Goal: Transaction & Acquisition: Purchase product/service

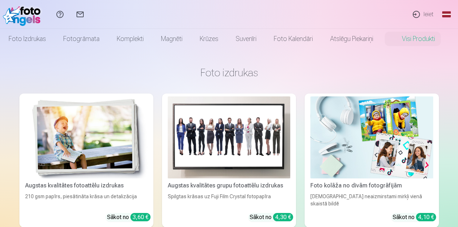
click at [429, 14] on link "Ieiet" at bounding box center [422, 14] width 33 height 29
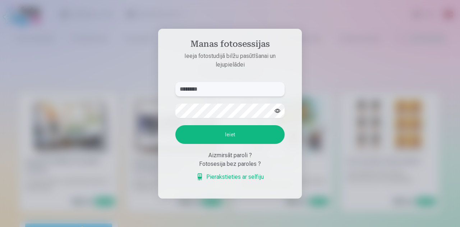
click at [197, 88] on input "********" at bounding box center [229, 89] width 109 height 14
type input "**********"
click at [175, 125] on button "Ieiet" at bounding box center [229, 134] width 109 height 19
click at [278, 93] on input "**********" at bounding box center [229, 89] width 109 height 14
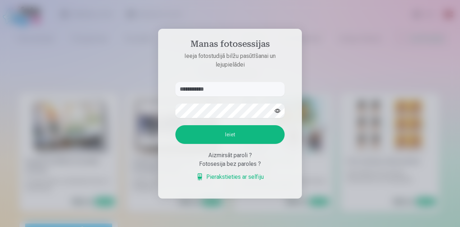
click at [278, 108] on button "button" at bounding box center [278, 111] width 14 height 14
click at [175, 125] on button "Ieiet" at bounding box center [229, 134] width 109 height 19
click at [227, 92] on input "**********" at bounding box center [229, 89] width 109 height 14
click at [175, 125] on button "Ieiet" at bounding box center [229, 134] width 109 height 19
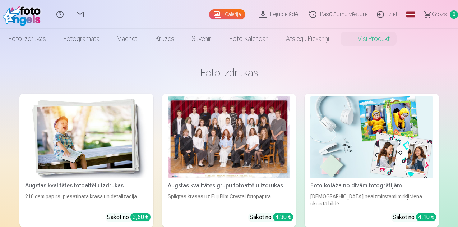
click at [165, 181] on div "Augstas kvalitātes grupu fotoattēlu izdrukas" at bounding box center [229, 185] width 128 height 9
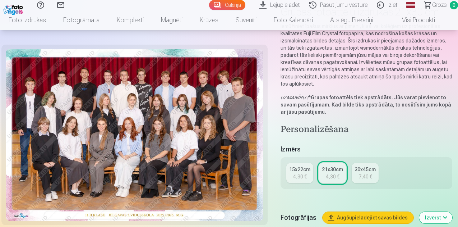
scroll to position [36, 0]
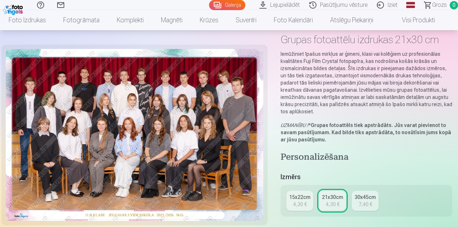
click at [208, 123] on img at bounding box center [135, 135] width 258 height 172
click at [165, 177] on img at bounding box center [135, 135] width 258 height 172
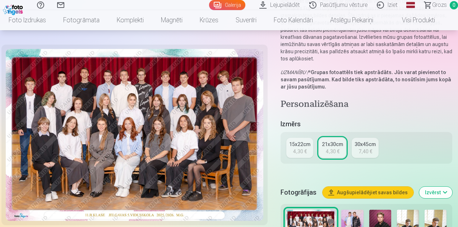
scroll to position [144, 0]
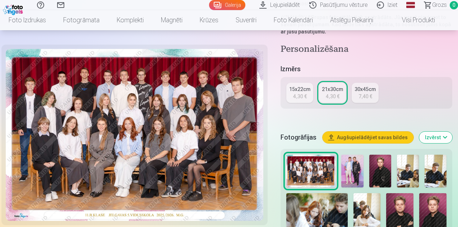
click at [335, 86] on div "21x30cm" at bounding box center [332, 89] width 21 height 7
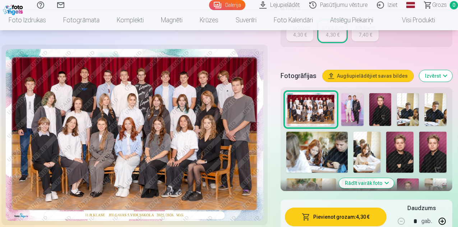
scroll to position [323, 0]
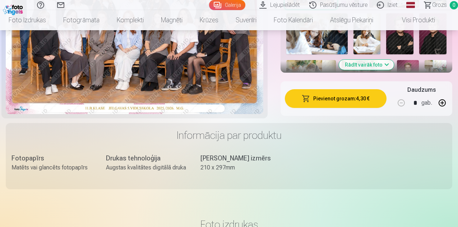
click at [360, 89] on button "Pievienot grozam : 4,30 €" at bounding box center [336, 98] width 102 height 19
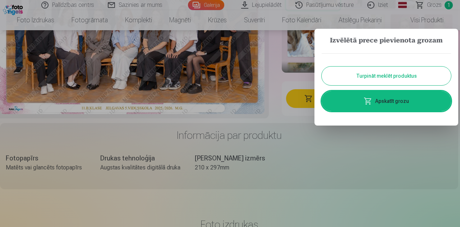
drag, startPoint x: 394, startPoint y: 75, endPoint x: 389, endPoint y: 82, distance: 8.3
click at [394, 75] on button "Turpināt meklēt produktus" at bounding box center [386, 75] width 129 height 19
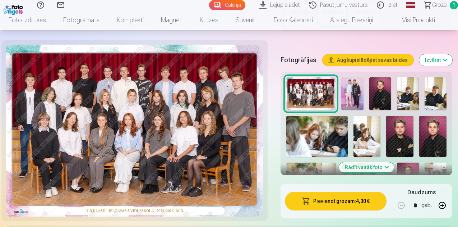
scroll to position [216, 0]
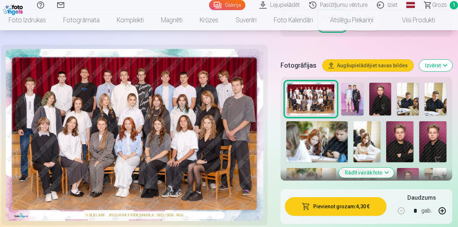
click at [356, 102] on img at bounding box center [352, 99] width 22 height 33
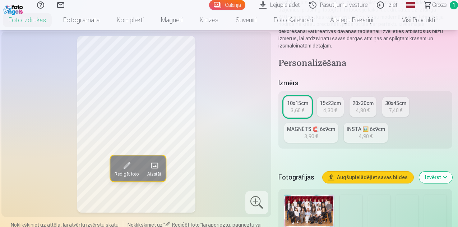
scroll to position [108, 0]
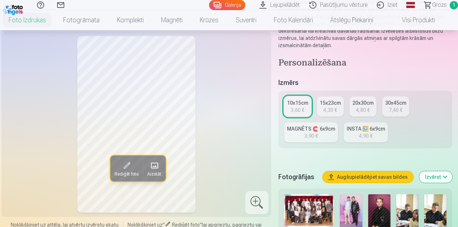
click at [355, 207] on img at bounding box center [351, 210] width 22 height 33
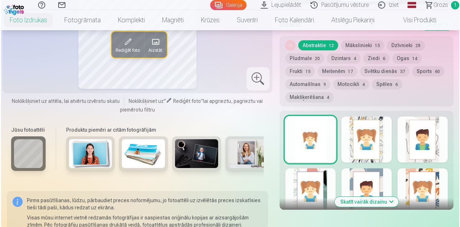
scroll to position [467, 0]
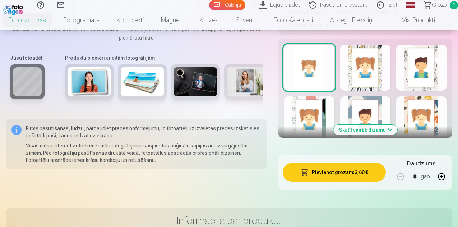
click at [358, 163] on button "Pievienot grozam : 3,60 €" at bounding box center [334, 172] width 103 height 19
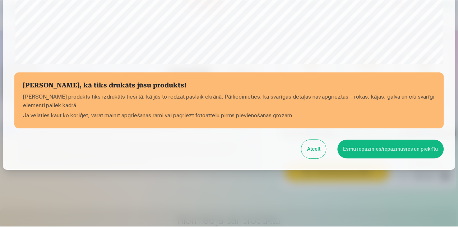
scroll to position [285, 0]
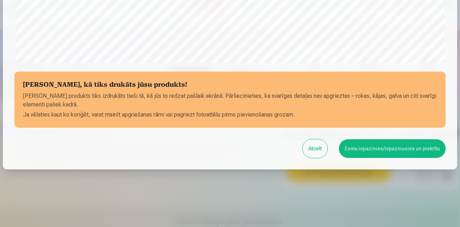
click at [369, 151] on button "Esmu iepazinies/iepazinusies un piekrītu" at bounding box center [392, 148] width 107 height 19
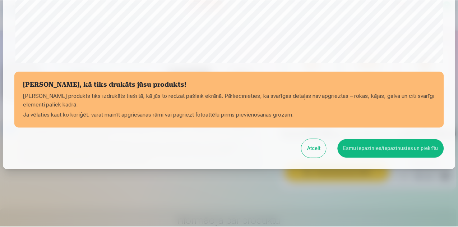
scroll to position [283, 0]
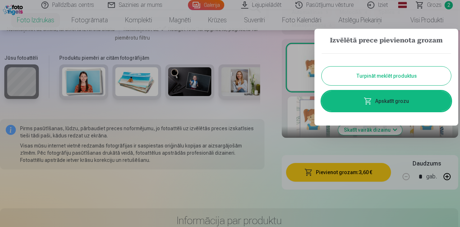
click at [262, 158] on div at bounding box center [230, 113] width 460 height 227
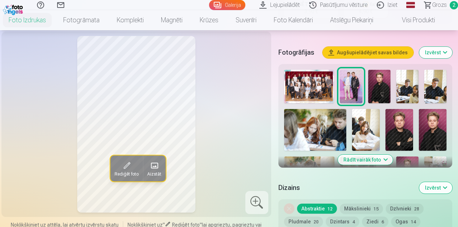
scroll to position [251, 0]
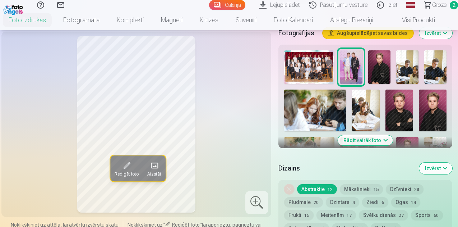
click at [419, 66] on img at bounding box center [407, 66] width 22 height 33
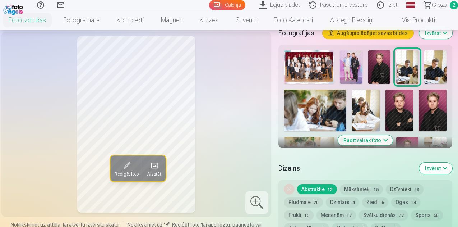
click at [443, 69] on img at bounding box center [435, 66] width 22 height 33
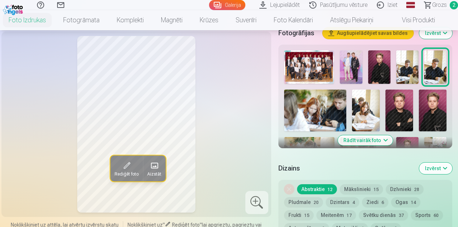
click at [314, 111] on img at bounding box center [315, 110] width 62 height 42
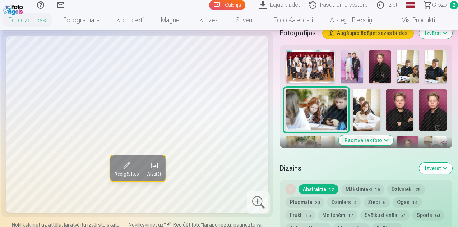
click at [370, 109] on img at bounding box center [366, 109] width 27 height 41
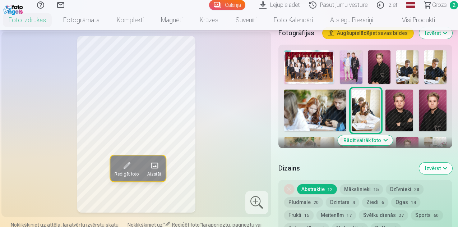
click at [399, 115] on img at bounding box center [399, 110] width 28 height 42
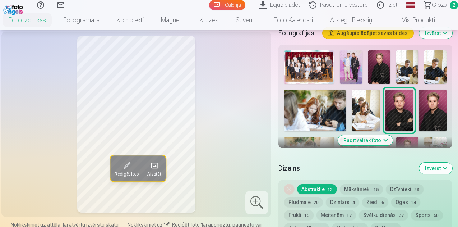
click at [434, 108] on img at bounding box center [433, 110] width 28 height 42
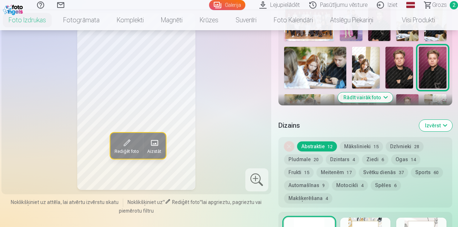
scroll to position [287, 0]
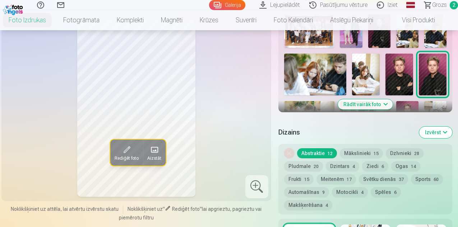
drag, startPoint x: 392, startPoint y: 95, endPoint x: 388, endPoint y: 96, distance: 4.5
click at [392, 99] on button "Rādīt vairāk foto" at bounding box center [365, 104] width 55 height 10
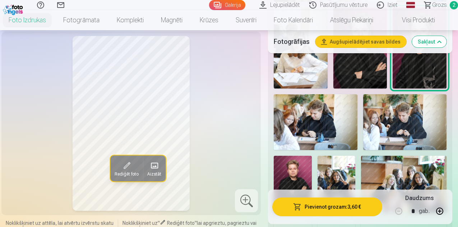
scroll to position [431, 0]
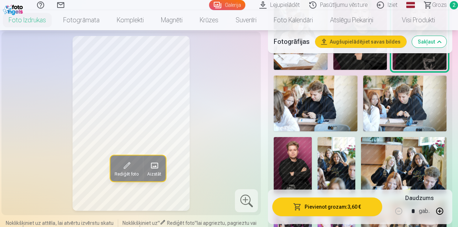
click at [333, 103] on img at bounding box center [316, 103] width 84 height 56
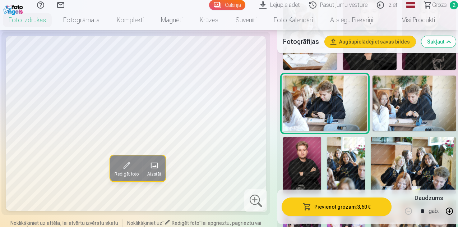
click at [402, 101] on img at bounding box center [415, 103] width 84 height 56
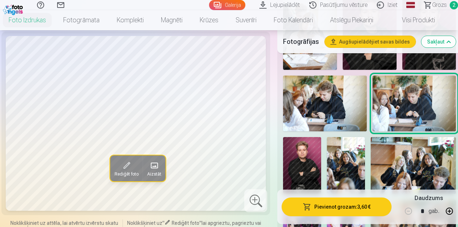
click at [323, 103] on img at bounding box center [325, 103] width 84 height 56
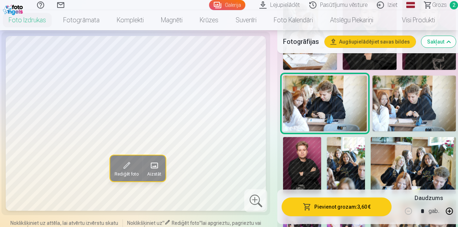
click at [301, 150] on img at bounding box center [302, 165] width 38 height 57
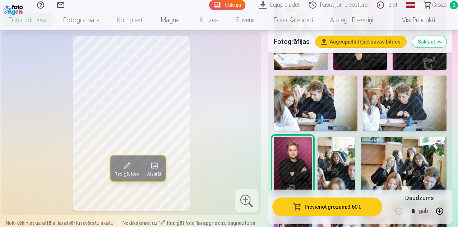
click at [355, 151] on img at bounding box center [337, 165] width 38 height 57
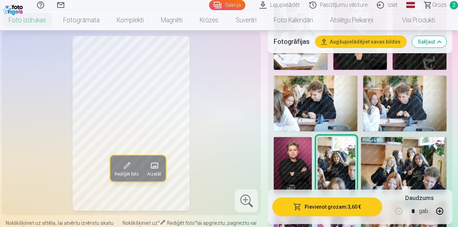
click at [423, 146] on img at bounding box center [404, 165] width 86 height 57
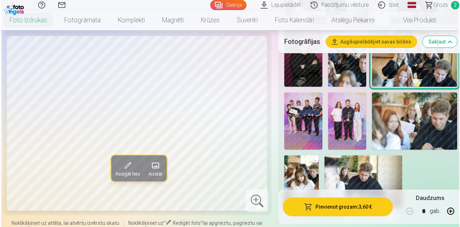
scroll to position [539, 0]
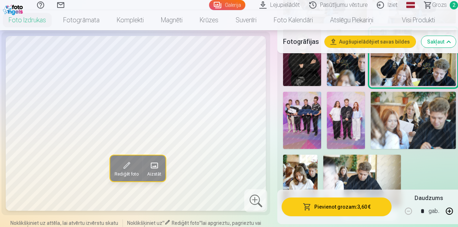
click at [315, 118] on img at bounding box center [302, 120] width 38 height 57
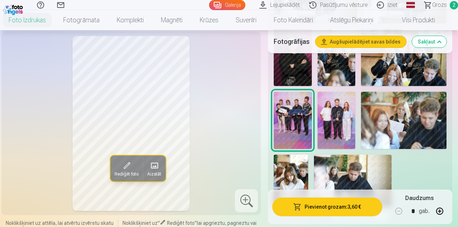
click at [346, 207] on button "Pievienot grozam : 3,60 €" at bounding box center [327, 206] width 110 height 19
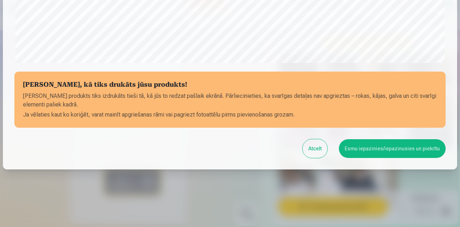
click at [363, 152] on button "Esmu iepazinies/iepazinusies un piekrītu" at bounding box center [392, 148] width 107 height 19
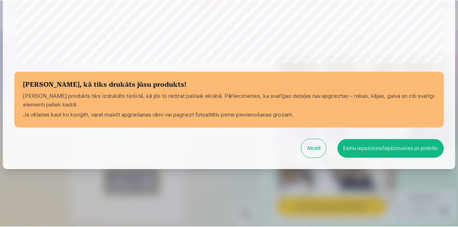
scroll to position [283, 0]
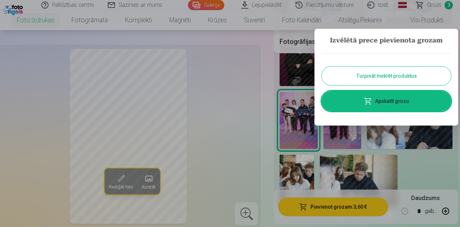
drag, startPoint x: 435, startPoint y: 161, endPoint x: 428, endPoint y: 161, distance: 7.2
click at [435, 161] on div at bounding box center [230, 113] width 460 height 227
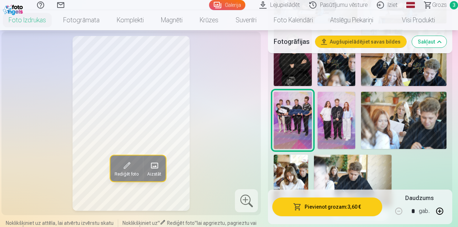
click at [351, 117] on img at bounding box center [337, 120] width 38 height 57
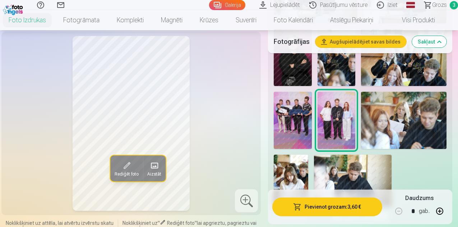
click at [305, 173] on img at bounding box center [291, 180] width 34 height 52
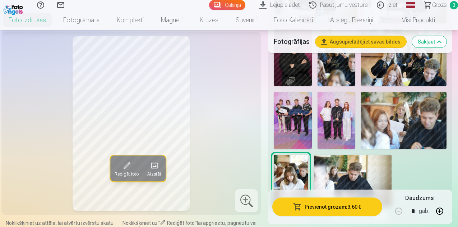
click at [346, 173] on img at bounding box center [353, 180] width 78 height 52
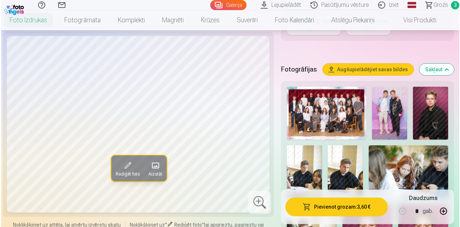
scroll to position [216, 0]
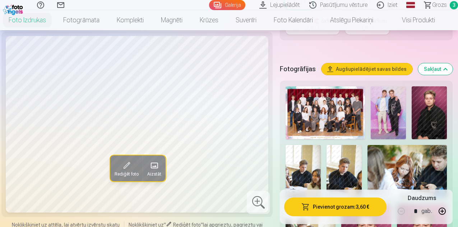
click at [425, 114] on img at bounding box center [429, 112] width 35 height 53
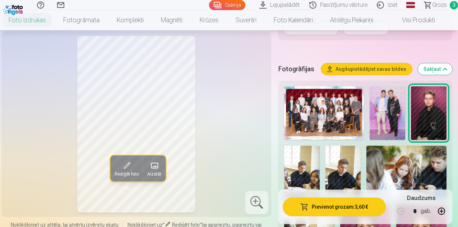
click at [309, 157] on img at bounding box center [302, 172] width 36 height 53
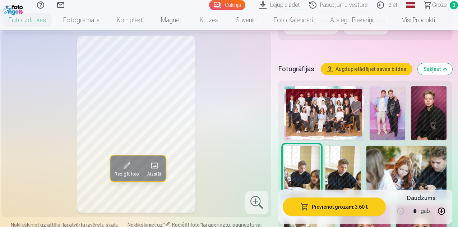
click at [338, 155] on img at bounding box center [343, 172] width 36 height 53
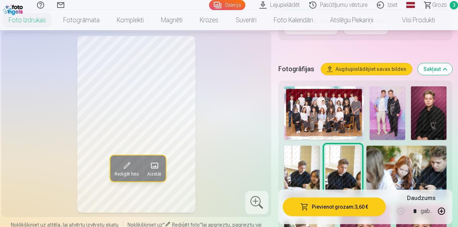
click at [345, 208] on button "Pievienot grozam : 3,60 €" at bounding box center [334, 206] width 103 height 19
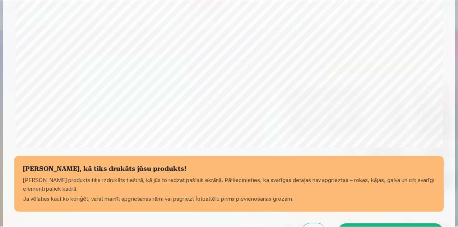
scroll to position [213, 0]
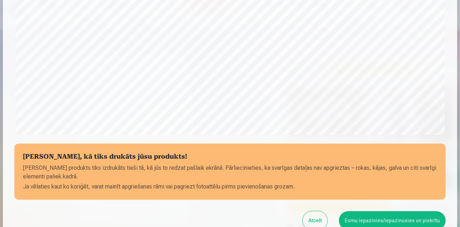
click at [377, 220] on button "Esmu iepazinies/iepazinusies un piekrītu" at bounding box center [392, 220] width 107 height 19
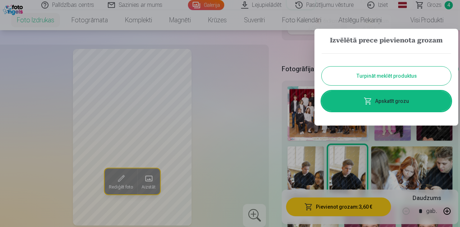
click at [425, 162] on div at bounding box center [230, 113] width 460 height 227
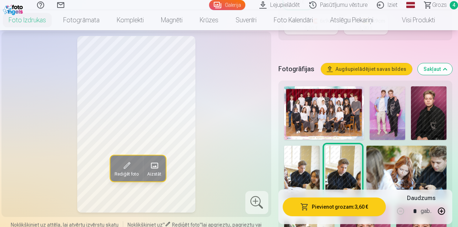
click at [408, 165] on img at bounding box center [406, 172] width 80 height 53
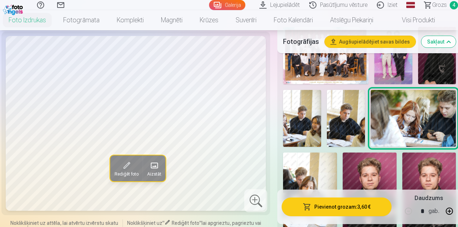
scroll to position [287, 0]
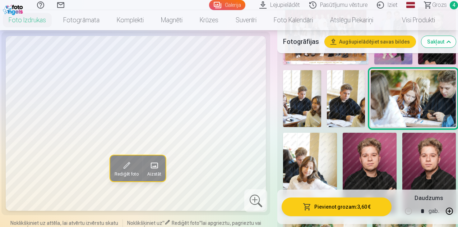
click at [310, 151] on img at bounding box center [310, 173] width 54 height 81
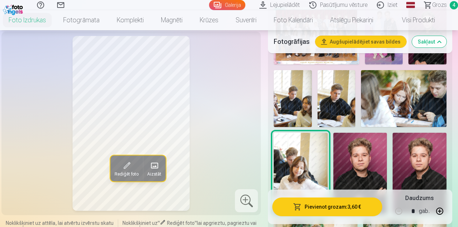
click at [370, 165] on img at bounding box center [360, 173] width 54 height 81
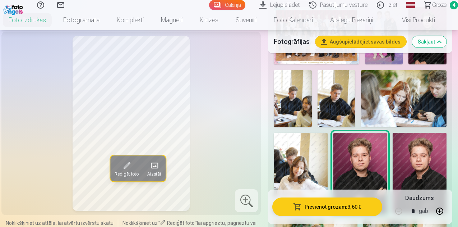
click at [427, 173] on img at bounding box center [420, 173] width 54 height 81
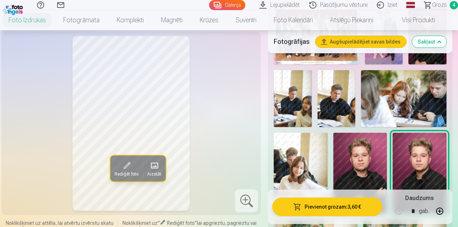
click at [379, 167] on img at bounding box center [360, 173] width 54 height 81
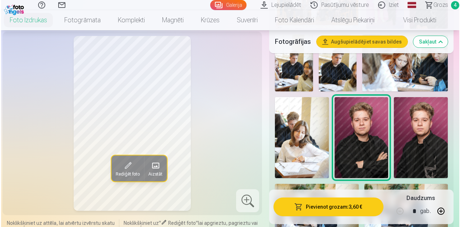
scroll to position [323, 0]
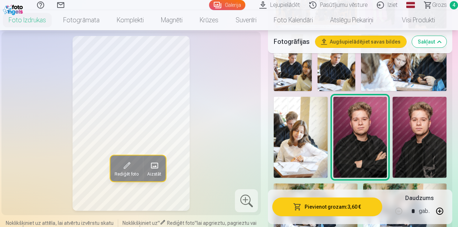
click at [347, 203] on button "Pievienot grozam : 3,60 €" at bounding box center [327, 206] width 110 height 19
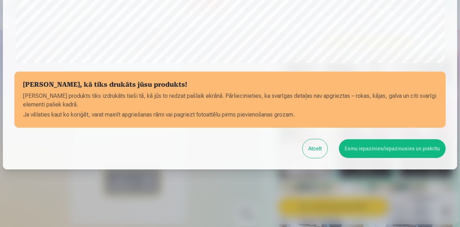
click at [389, 151] on button "Esmu iepazinies/iepazinusies un piekrītu" at bounding box center [392, 148] width 107 height 19
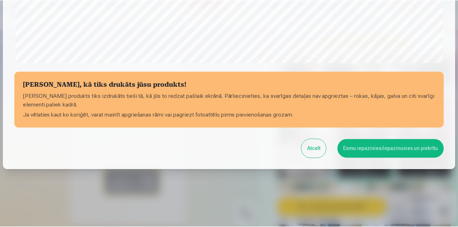
scroll to position [283, 0]
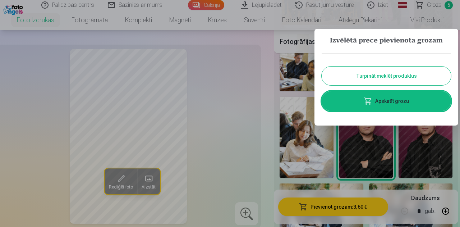
click at [253, 114] on div at bounding box center [230, 113] width 460 height 227
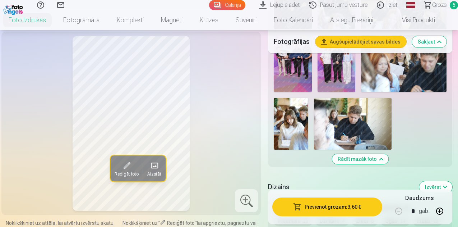
scroll to position [503, 0]
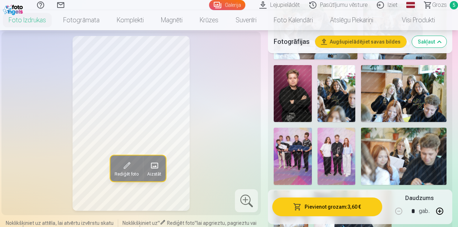
click at [432, 4] on span "Grozs" at bounding box center [439, 5] width 15 height 9
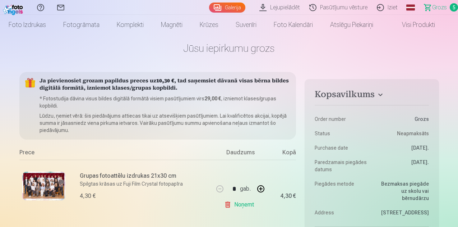
scroll to position [144, 0]
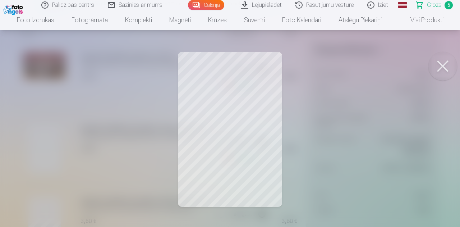
click at [445, 63] on button at bounding box center [442, 66] width 29 height 29
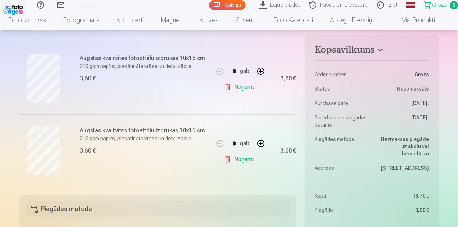
scroll to position [359, 0]
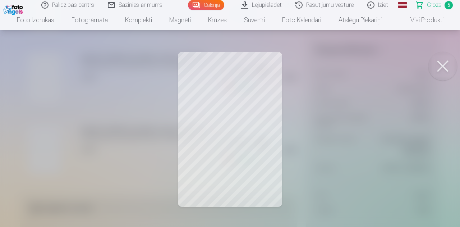
click at [443, 63] on button at bounding box center [442, 66] width 29 height 29
click at [446, 65] on button at bounding box center [442, 66] width 29 height 29
click at [440, 64] on button at bounding box center [442, 66] width 29 height 29
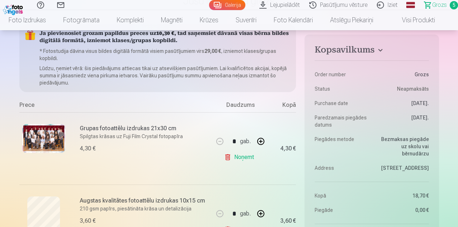
scroll to position [72, 0]
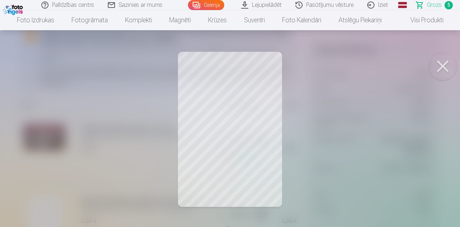
drag, startPoint x: 440, startPoint y: 68, endPoint x: 404, endPoint y: 88, distance: 41.0
click at [440, 68] on button at bounding box center [442, 66] width 29 height 29
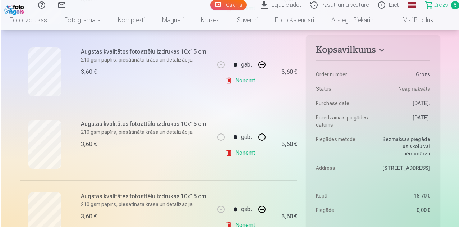
scroll to position [323, 0]
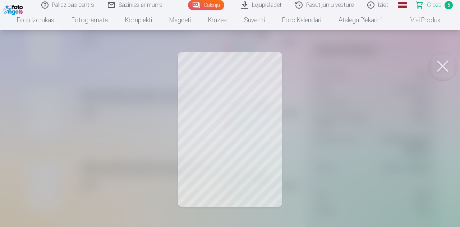
click at [445, 60] on button at bounding box center [442, 66] width 29 height 29
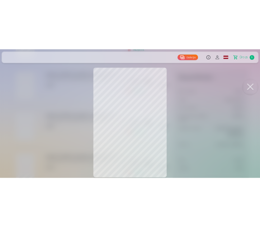
scroll to position [346, 0]
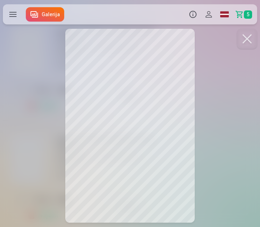
click at [136, 83] on div at bounding box center [130, 113] width 260 height 227
click at [217, 46] on div at bounding box center [130, 113] width 260 height 227
click at [41, 8] on link "Galerija" at bounding box center [45, 14] width 38 height 14
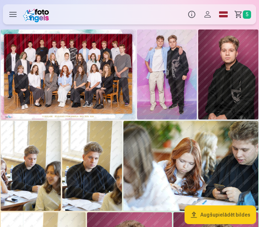
click at [80, 75] on img at bounding box center [68, 74] width 135 height 90
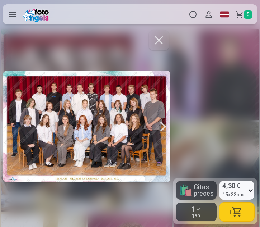
click at [96, 117] on div at bounding box center [87, 126] width 168 height 195
click at [102, 100] on div at bounding box center [87, 126] width 168 height 195
click at [70, 106] on div at bounding box center [87, 126] width 168 height 195
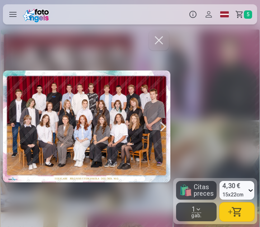
click at [71, 106] on div at bounding box center [87, 126] width 168 height 195
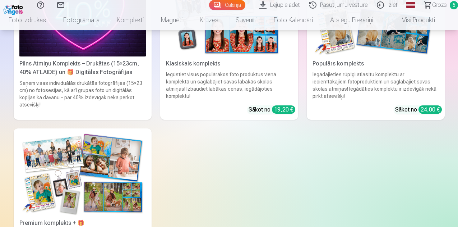
scroll to position [2227, 0]
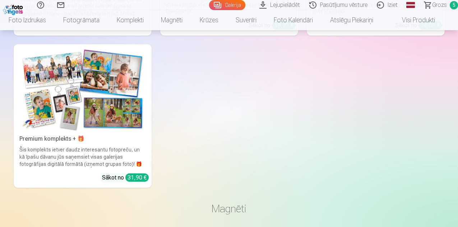
click at [433, 2] on span "Grozs" at bounding box center [439, 5] width 15 height 9
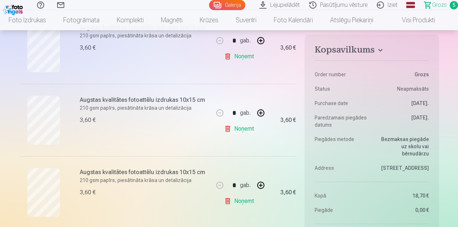
scroll to position [287, 0]
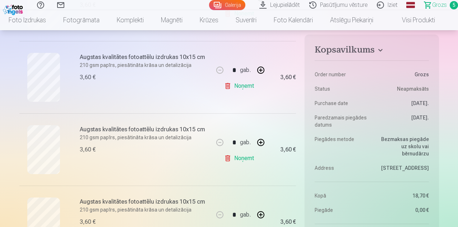
click at [243, 159] on link "Noņemt" at bounding box center [240, 158] width 33 height 14
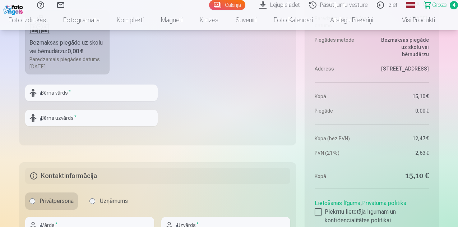
scroll to position [503, 0]
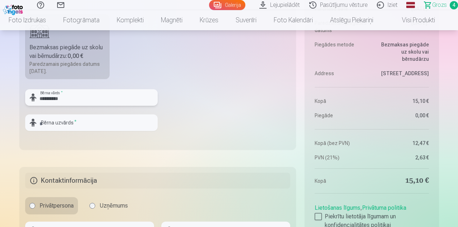
type input "**********"
click at [94, 128] on input "text" at bounding box center [91, 122] width 133 height 17
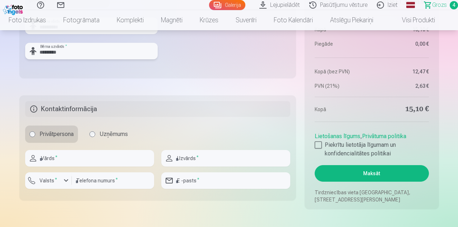
scroll to position [575, 0]
type input "*********"
click at [92, 157] on input "text" at bounding box center [89, 157] width 129 height 17
type input "******"
type input "*********"
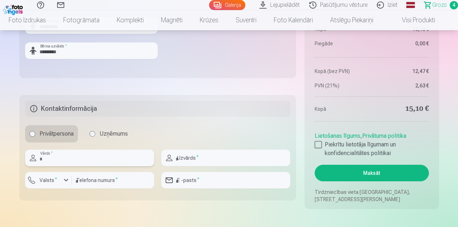
type input "********"
drag, startPoint x: 265, startPoint y: 184, endPoint x: 64, endPoint y: 199, distance: 202.1
click at [64, 199] on fieldset "**********" at bounding box center [157, 147] width 277 height 105
click at [216, 180] on input "**********" at bounding box center [225, 180] width 129 height 17
type input "**********"
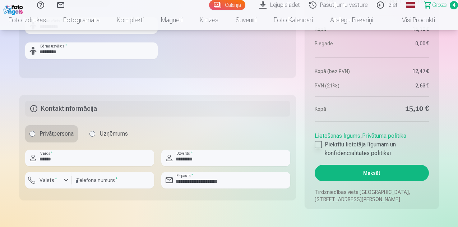
click at [316, 143] on div at bounding box center [318, 144] width 7 height 7
click at [351, 172] on button "Maksāt" at bounding box center [372, 173] width 114 height 17
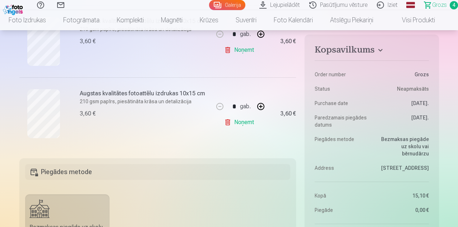
scroll to position [395, 0]
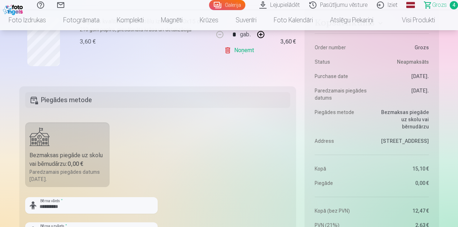
click at [50, 149] on label "Bezmaksas piegāde uz skolu vai bērnudārzu : 0,00 € Paredzamais piegādes datums …" at bounding box center [67, 154] width 85 height 65
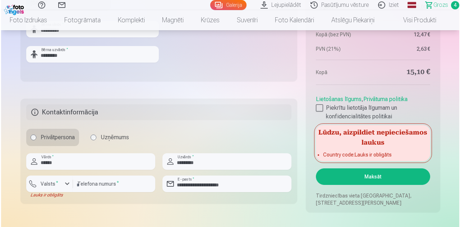
scroll to position [575, 0]
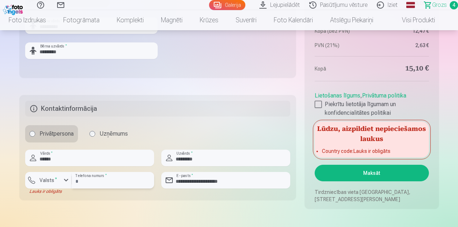
click at [138, 179] on input "********" at bounding box center [113, 180] width 82 height 17
click at [68, 182] on div "button" at bounding box center [66, 180] width 9 height 9
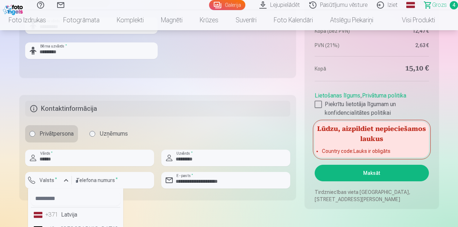
click at [64, 213] on li "+371 Latvija" at bounding box center [75, 214] width 89 height 14
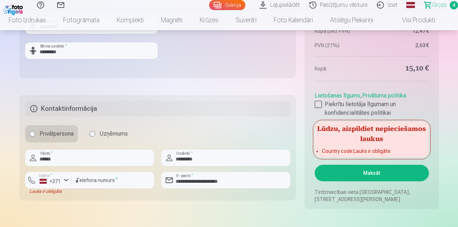
click at [397, 172] on button "Maksāt" at bounding box center [372, 173] width 114 height 17
